Goal: Information Seeking & Learning: Learn about a topic

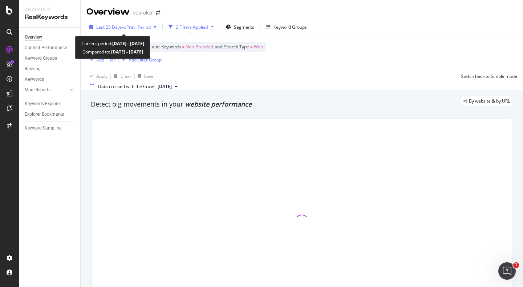
click at [129, 26] on span "vs Prev. Period" at bounding box center [136, 27] width 29 height 6
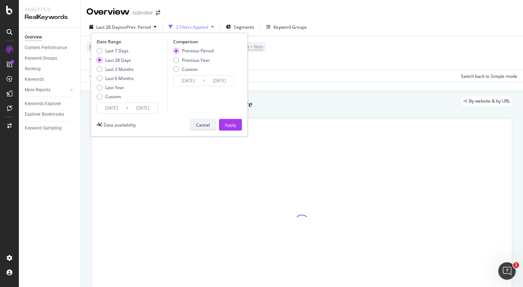
click at [198, 121] on div "Cancel" at bounding box center [203, 125] width 14 height 10
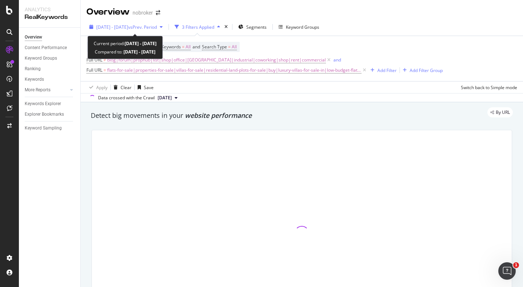
click at [156, 23] on div "[DATE] - [DATE] vs Prev. Period" at bounding box center [126, 26] width 79 height 11
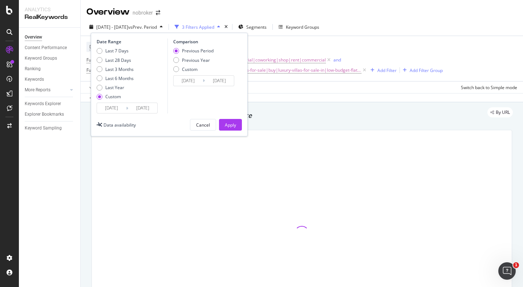
click at [112, 108] on input "[DATE]" at bounding box center [111, 108] width 29 height 10
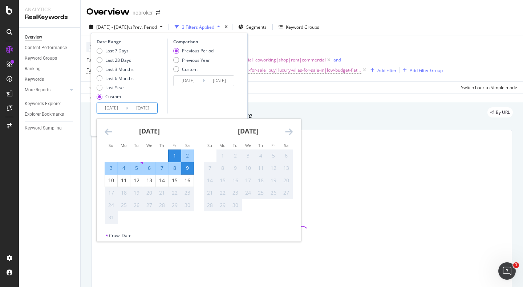
click at [176, 154] on div "1" at bounding box center [175, 155] width 12 height 7
click at [188, 181] on div "16" at bounding box center [187, 180] width 12 height 7
type input "2025/08/16"
type input "2025/07/16"
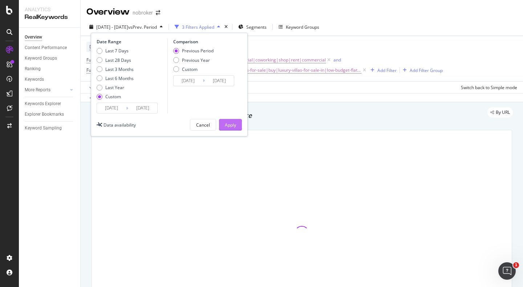
click at [234, 129] on div "Apply" at bounding box center [230, 124] width 11 height 11
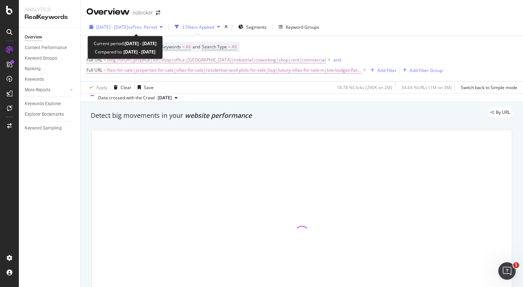
click at [146, 24] on span "vs Prev. Period" at bounding box center [142, 27] width 29 height 6
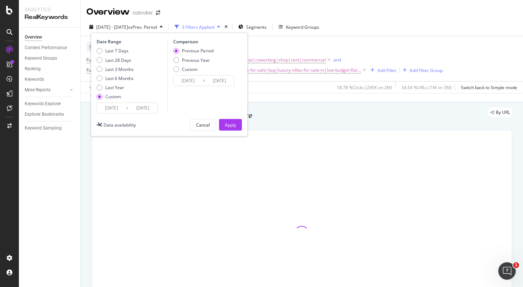
click at [146, 24] on span "vs Prev. Period" at bounding box center [142, 27] width 29 height 6
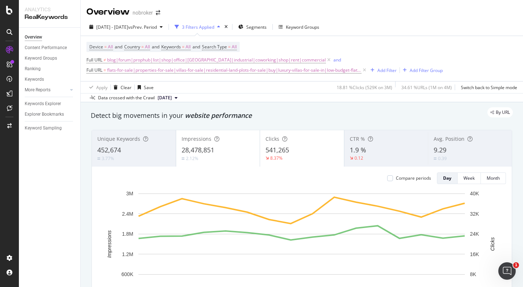
click at [442, 153] on span "9.29" at bounding box center [440, 149] width 13 height 9
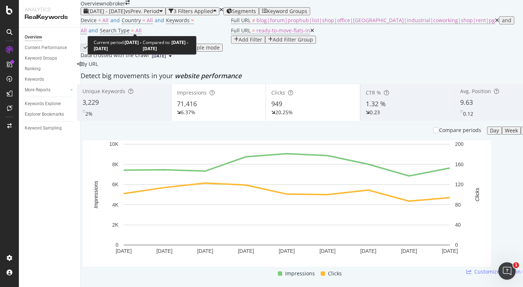
click at [123, 15] on span "[DATE] - [DATE]" at bounding box center [106, 11] width 37 height 7
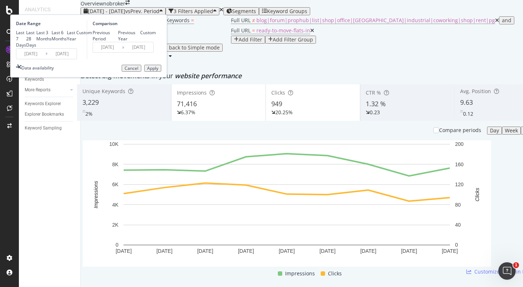
click at [45, 59] on input "[DATE]" at bounding box center [30, 54] width 29 height 10
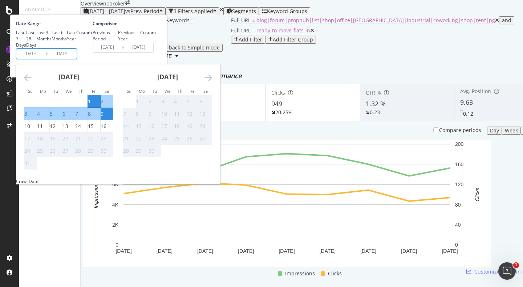
click at [96, 94] on small "Fr" at bounding box center [94, 90] width 4 height 5
click at [91, 105] on div "1" at bounding box center [89, 101] width 3 height 7
click at [106, 130] on div "16" at bounding box center [104, 125] width 6 height 7
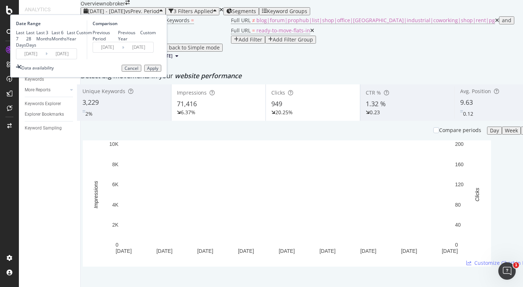
type input "[DATE]"
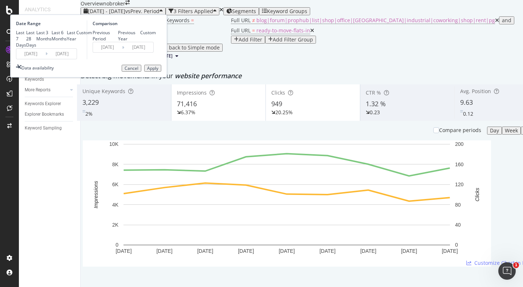
type input "[DATE]"
click at [158, 71] on div "Apply" at bounding box center [152, 68] width 11 height 5
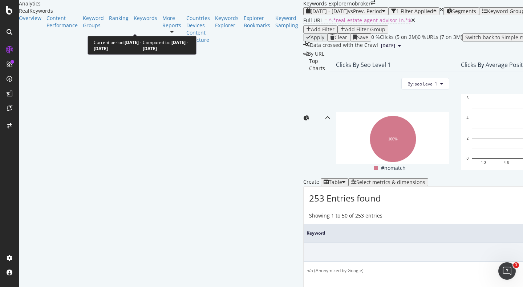
click at [311, 15] on span "[DATE] - [DATE]" at bounding box center [329, 11] width 37 height 7
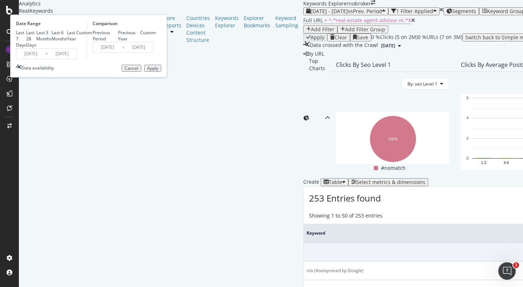
click at [45, 59] on input "2025/08/01" at bounding box center [30, 54] width 29 height 10
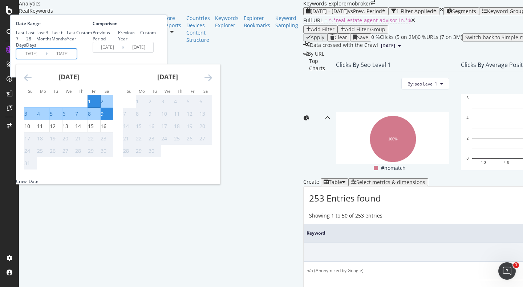
click at [91, 105] on div "1" at bounding box center [89, 101] width 3 height 7
click at [106, 130] on div "16" at bounding box center [104, 125] width 6 height 7
type input "2025/08/16"
type input "2025/07/16"
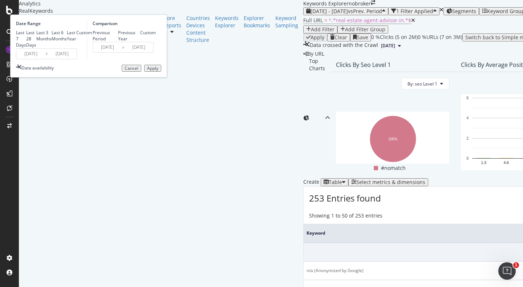
click at [158, 71] on div "Apply" at bounding box center [152, 68] width 11 height 5
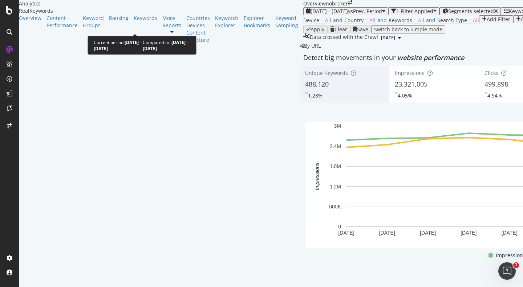
click at [306, 14] on div "[DATE] - [DATE] vs Prev. Period" at bounding box center [345, 11] width 79 height 6
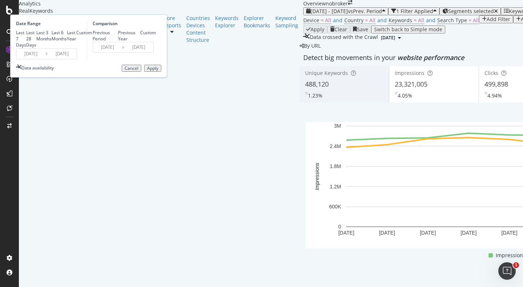
click at [45, 59] on input "[DATE]" at bounding box center [30, 54] width 29 height 10
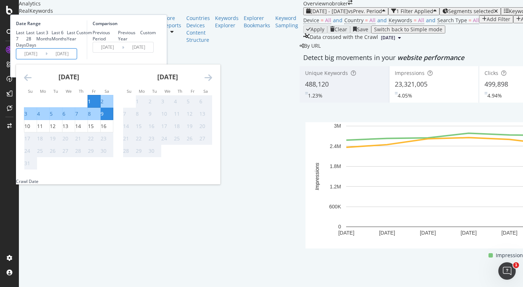
click at [91, 105] on div "1" at bounding box center [89, 101] width 3 height 7
click at [113, 130] on div "16" at bounding box center [107, 125] width 12 height 7
type input "[DATE]"
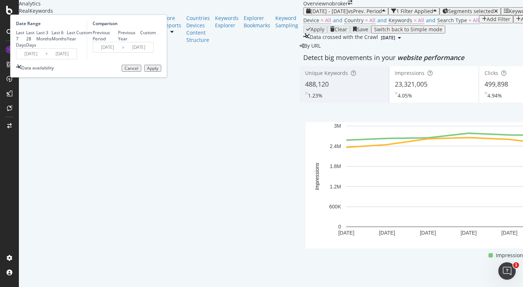
click at [158, 71] on div "Apply" at bounding box center [152, 68] width 11 height 5
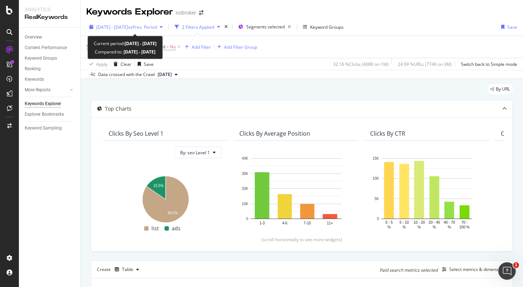
click at [157, 25] on span "vs Prev. Period" at bounding box center [142, 27] width 29 height 6
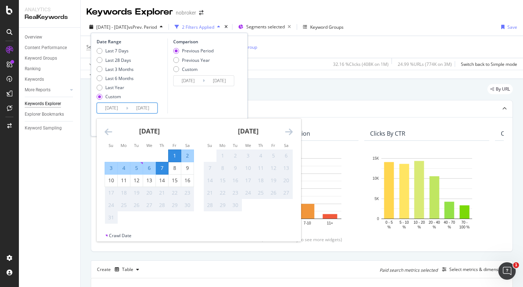
click at [103, 105] on input "2025/08/01" at bounding box center [111, 108] width 29 height 10
click at [175, 158] on div "1" at bounding box center [175, 155] width 12 height 7
click at [186, 178] on div "16" at bounding box center [187, 180] width 12 height 7
type input "2025/08/16"
type input "2025/07/16"
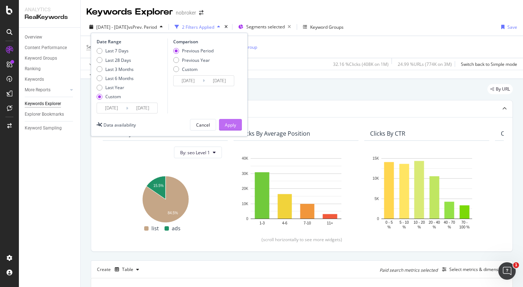
click at [230, 124] on div "Apply" at bounding box center [230, 125] width 11 height 6
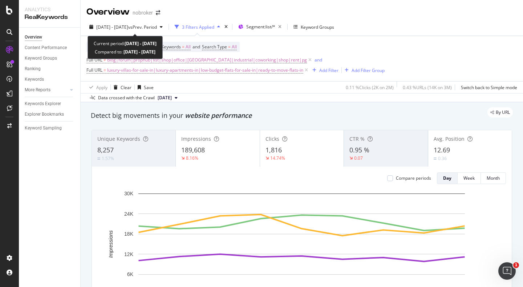
click at [119, 34] on div "[DATE] - [DATE] vs Prev. Period 3 Filters Applied Segment: list/* Keyword Groups" at bounding box center [302, 28] width 443 height 15
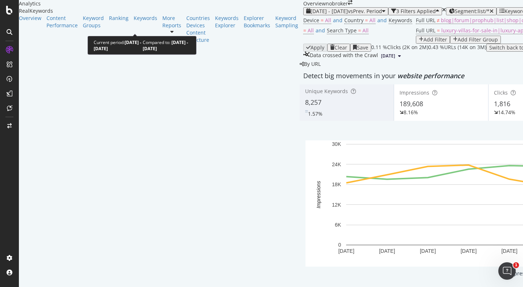
click at [306, 14] on div "2025 Aug. 1st - Aug. 9th vs Prev. Period" at bounding box center [345, 11] width 79 height 6
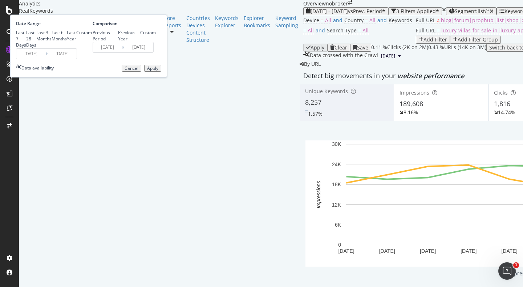
click at [45, 59] on input "[DATE]" at bounding box center [30, 54] width 29 height 10
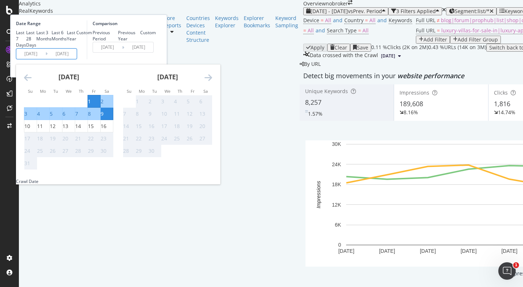
click at [91, 105] on div "1" at bounding box center [89, 101] width 3 height 7
click at [113, 130] on div "16" at bounding box center [107, 125] width 12 height 7
type input "2025/08/16"
type input "2025/07/16"
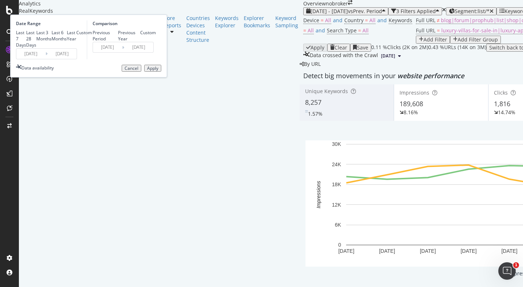
click at [158, 71] on div "Apply" at bounding box center [152, 68] width 11 height 5
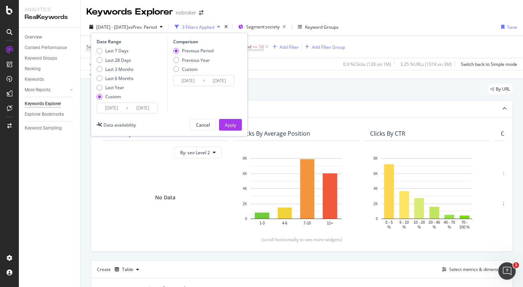
click at [107, 113] on div "[DATE] Navigate forward to interact with the calendar and select a date. Press …" at bounding box center [127, 108] width 61 height 11
click at [115, 112] on input "[DATE]" at bounding box center [111, 108] width 29 height 10
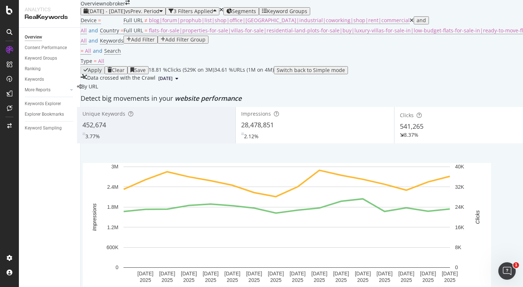
click at [256, 14] on div "Segments" at bounding box center [241, 11] width 30 height 6
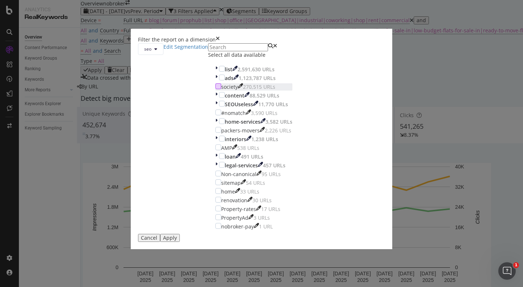
click at [216, 89] on div "modal" at bounding box center [219, 86] width 6 height 6
click at [177, 241] on div "Apply" at bounding box center [170, 238] width 14 height 6
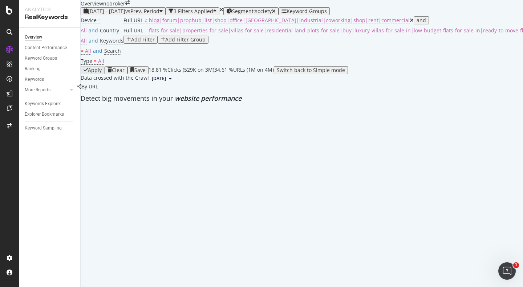
drag, startPoint x: 301, startPoint y: 60, endPoint x: 301, endPoint y: 78, distance: 17.4
click at [410, 23] on icon at bounding box center [412, 20] width 4 height 5
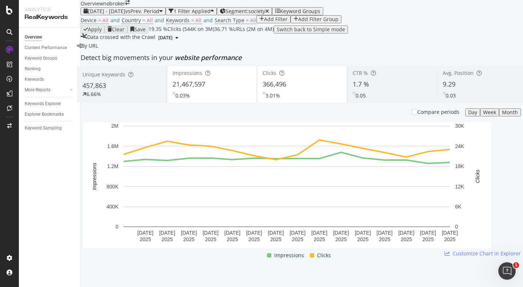
click at [444, 88] on span "9.29" at bounding box center [449, 84] width 13 height 9
